Goal: Task Accomplishment & Management: Manage account settings

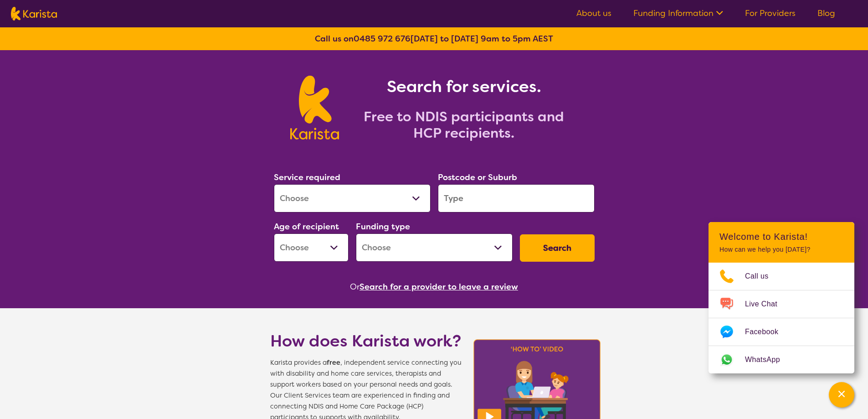
click at [779, 15] on link "For Providers" at bounding box center [770, 13] width 51 height 11
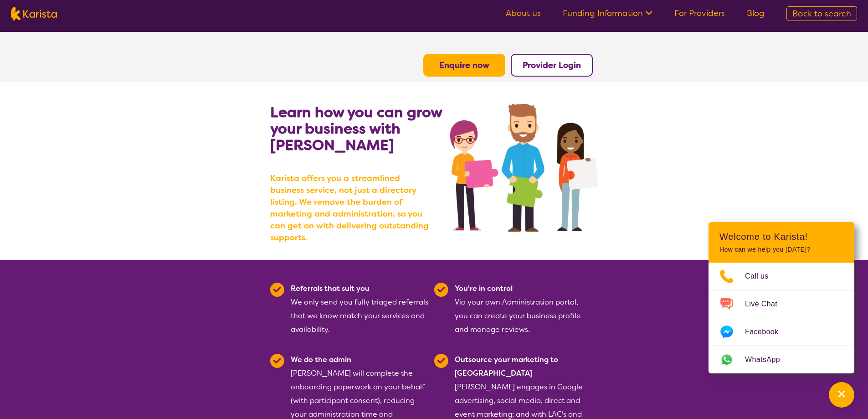
click at [549, 65] on b "Provider Login" at bounding box center [552, 65] width 58 height 11
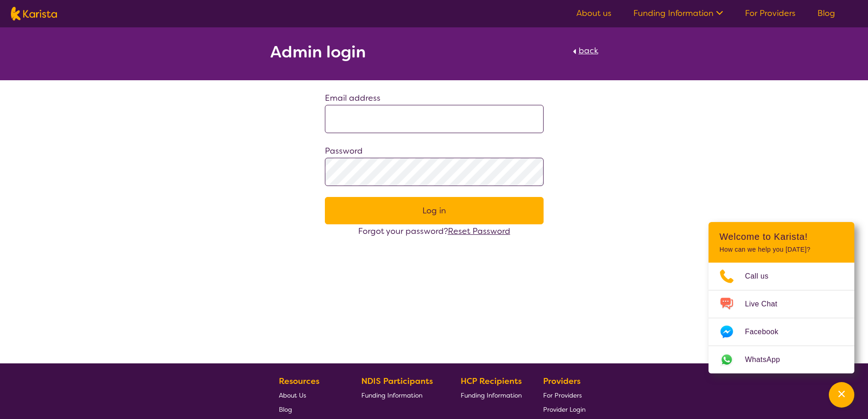
drag, startPoint x: 429, startPoint y: 107, endPoint x: 433, endPoint y: 125, distance: 18.2
click at [427, 106] on input at bounding box center [434, 119] width 219 height 28
click at [449, 207] on button "Log in" at bounding box center [434, 210] width 219 height 27
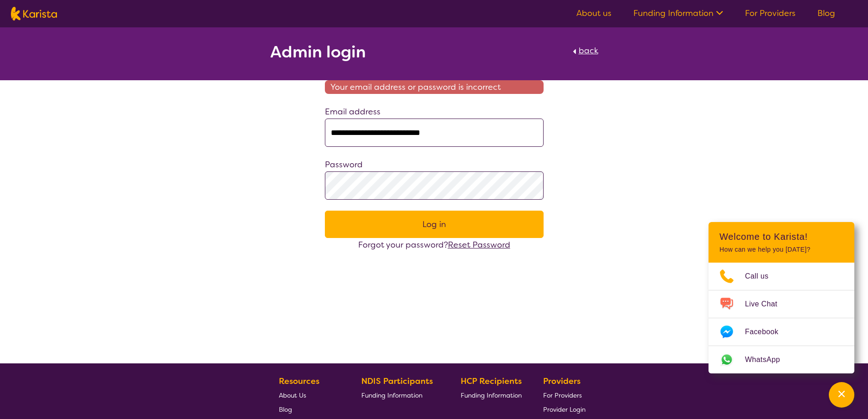
drag, startPoint x: 393, startPoint y: 132, endPoint x: 281, endPoint y: 132, distance: 112.1
click at [281, 132] on div "**********" at bounding box center [434, 139] width 868 height 224
type input "**********"
click at [390, 221] on button "Log in" at bounding box center [434, 223] width 219 height 27
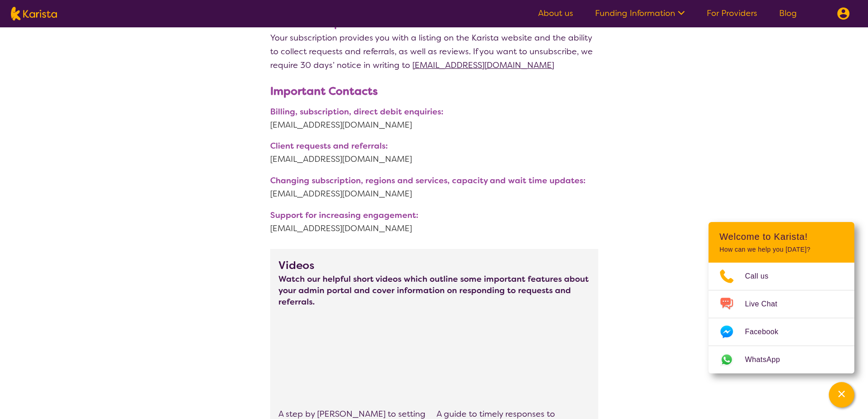
scroll to position [456, 0]
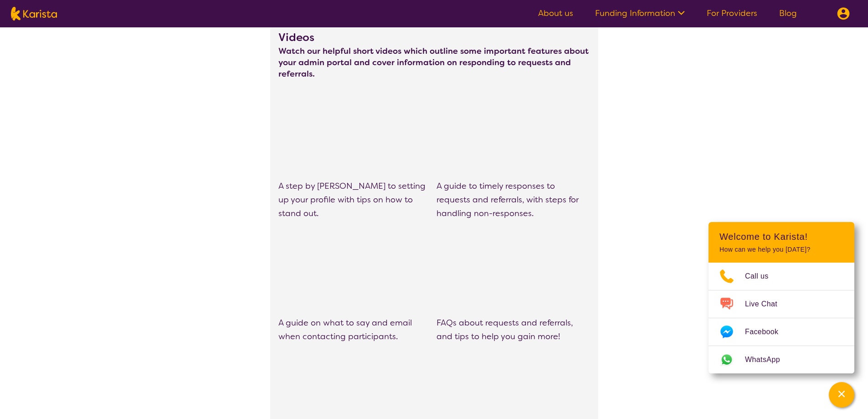
drag, startPoint x: 484, startPoint y: 2, endPoint x: 730, endPoint y: 128, distance: 276.5
click at [730, 128] on div "Provider admin Avivo View profile Welcome My Profile My Reviews Welcome Welcome…" at bounding box center [434, 368] width 868 height 1592
